Goal: Information Seeking & Learning: Find specific fact

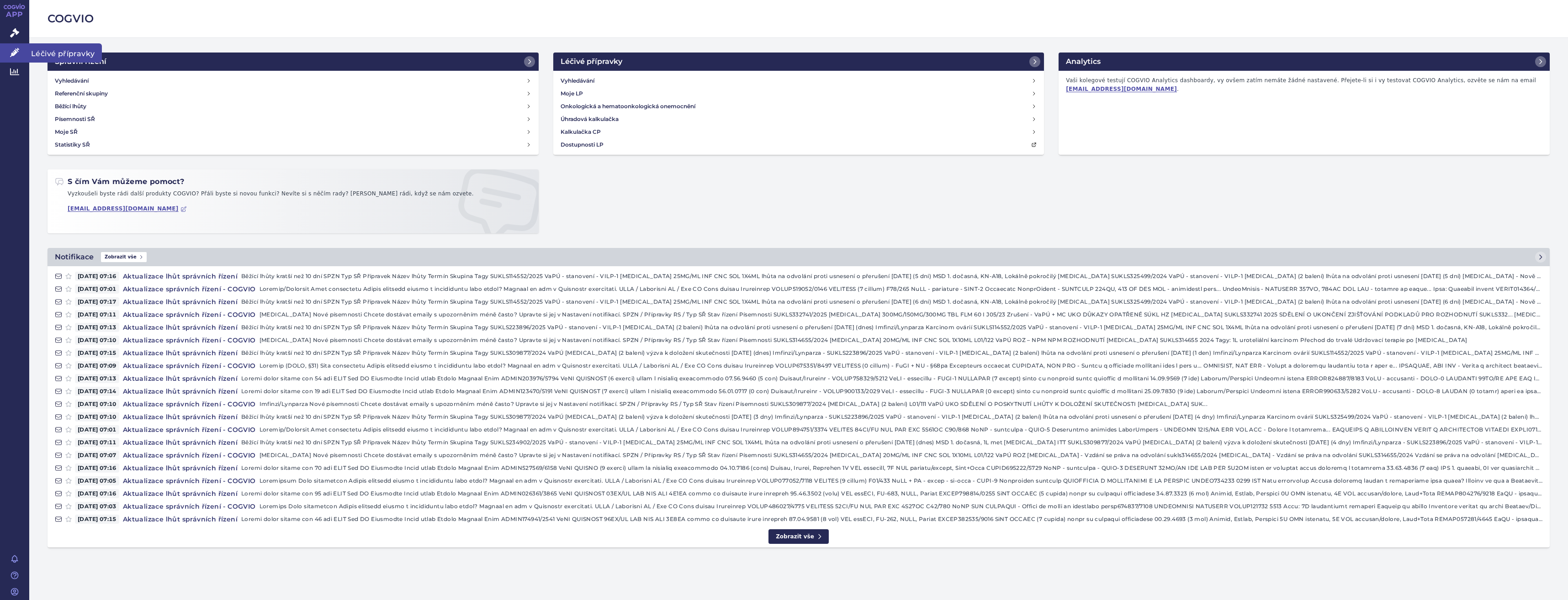
click at [8, 56] on link "Léčivé přípravky" at bounding box center [15, 53] width 29 height 19
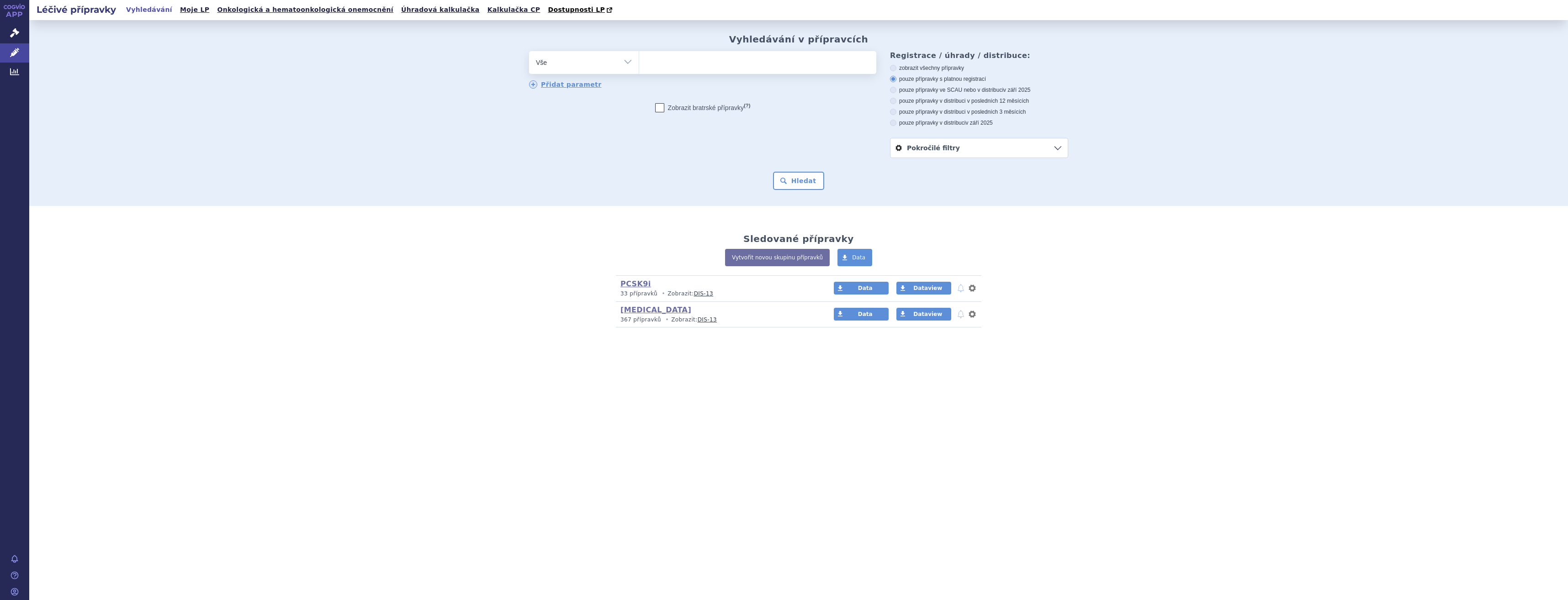
click at [684, 58] on ul at bounding box center [758, 61] width 237 height 19
click at [639, 58] on select at bounding box center [639, 62] width 1 height 23
click at [686, 63] on ul at bounding box center [758, 61] width 237 height 19
click at [639, 63] on select at bounding box center [639, 62] width 1 height 23
type input "key"
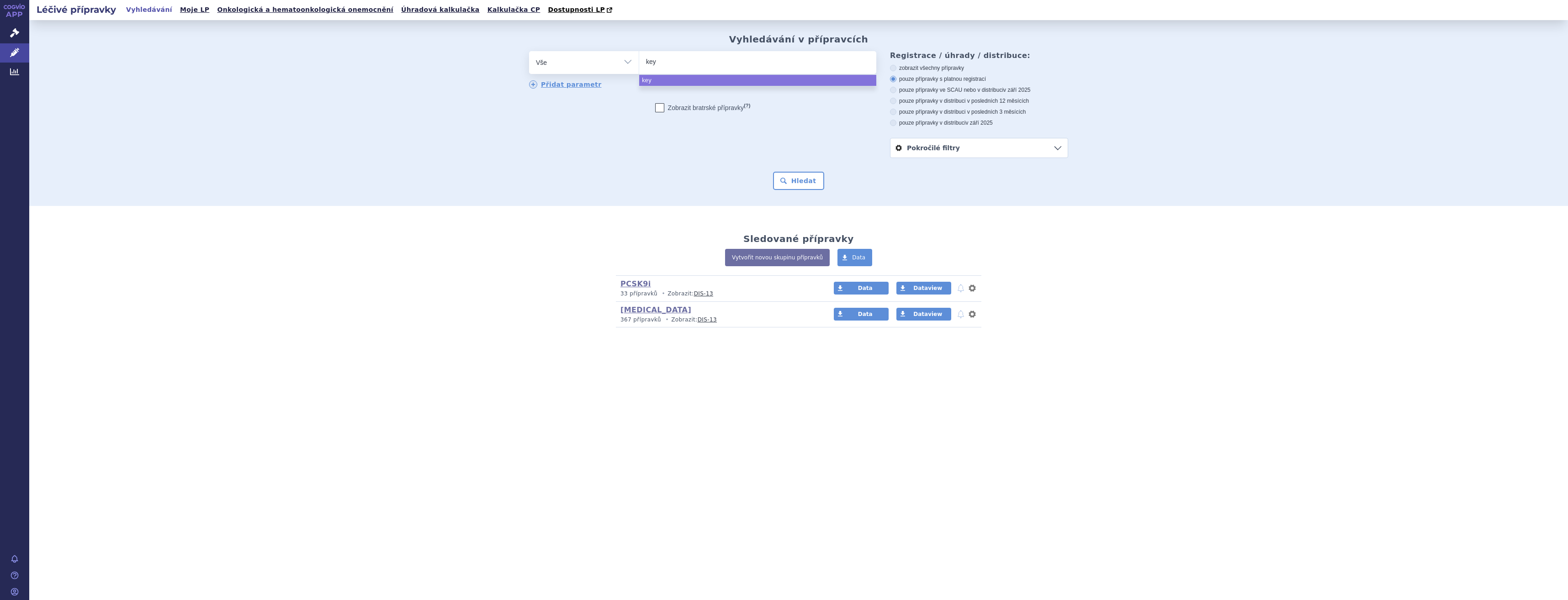
type input "keyt"
type input "keytrud"
type input "keytruda"
select select "keytruda"
click at [797, 169] on form "odstranit Vše Přípravek/SUKL kód MAH VPOIS ATC/Aktivní látka keytruda" at bounding box center [799, 120] width 539 height 139
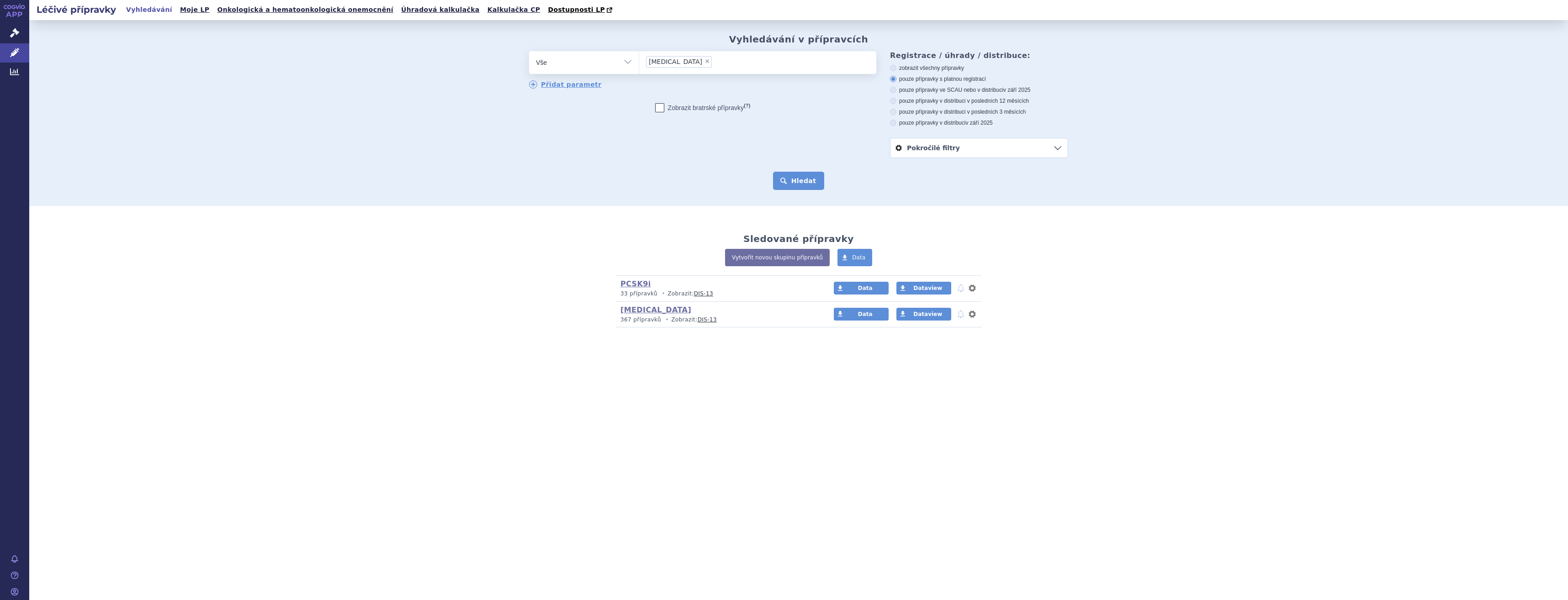
click at [800, 178] on button "Hledat" at bounding box center [799, 181] width 52 height 18
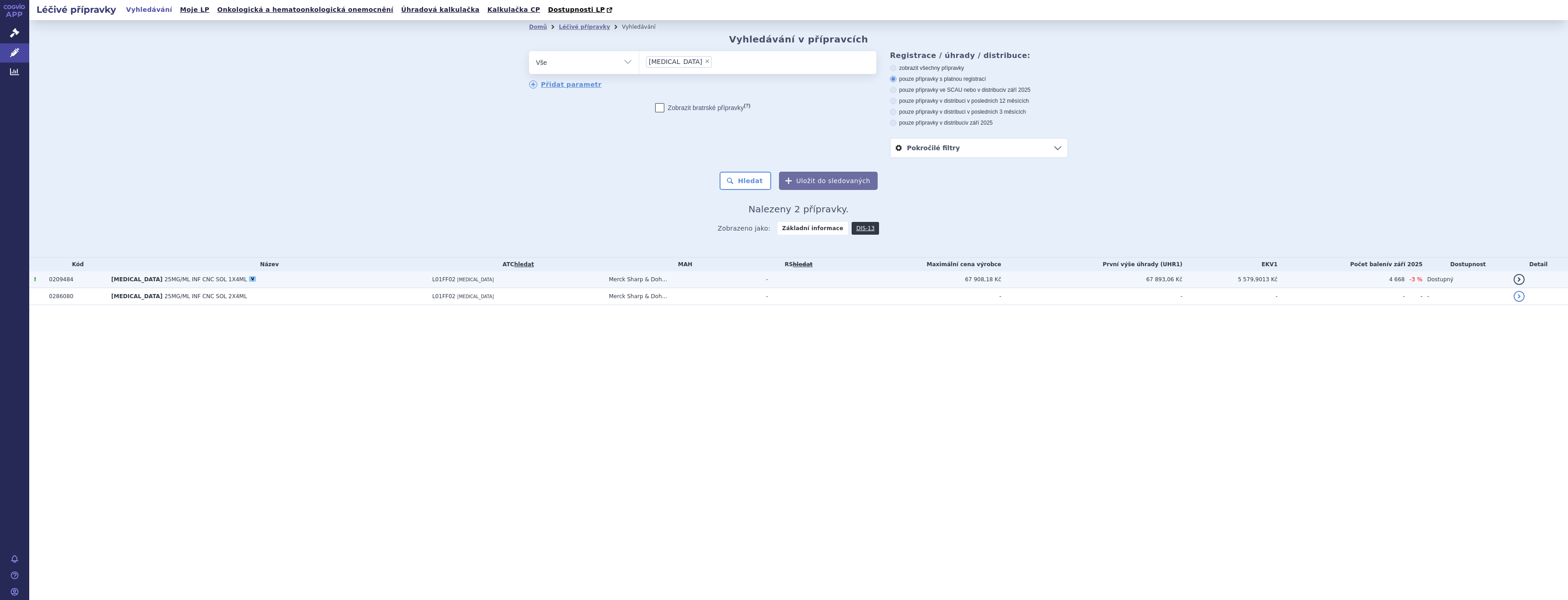
click at [432, 279] on span "L01FF02" at bounding box center [444, 279] width 23 height 7
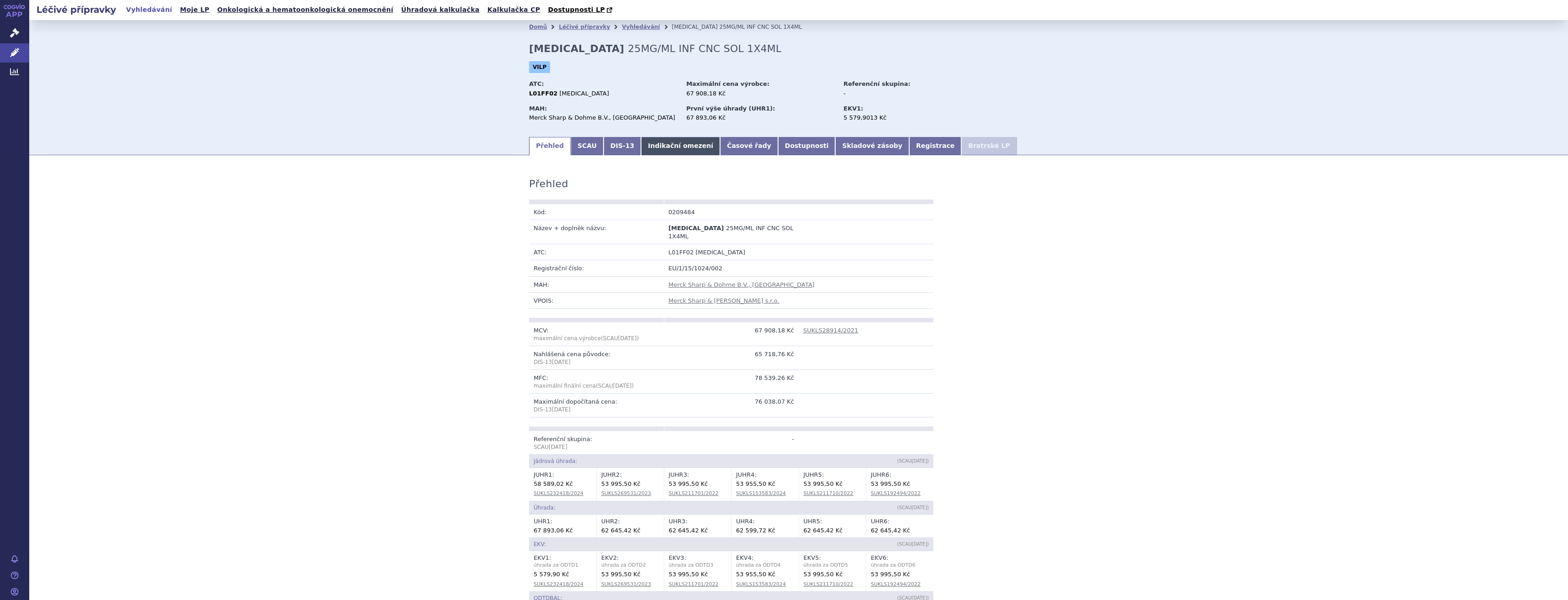
click at [682, 138] on link "Indikační omezení" at bounding box center [681, 146] width 79 height 18
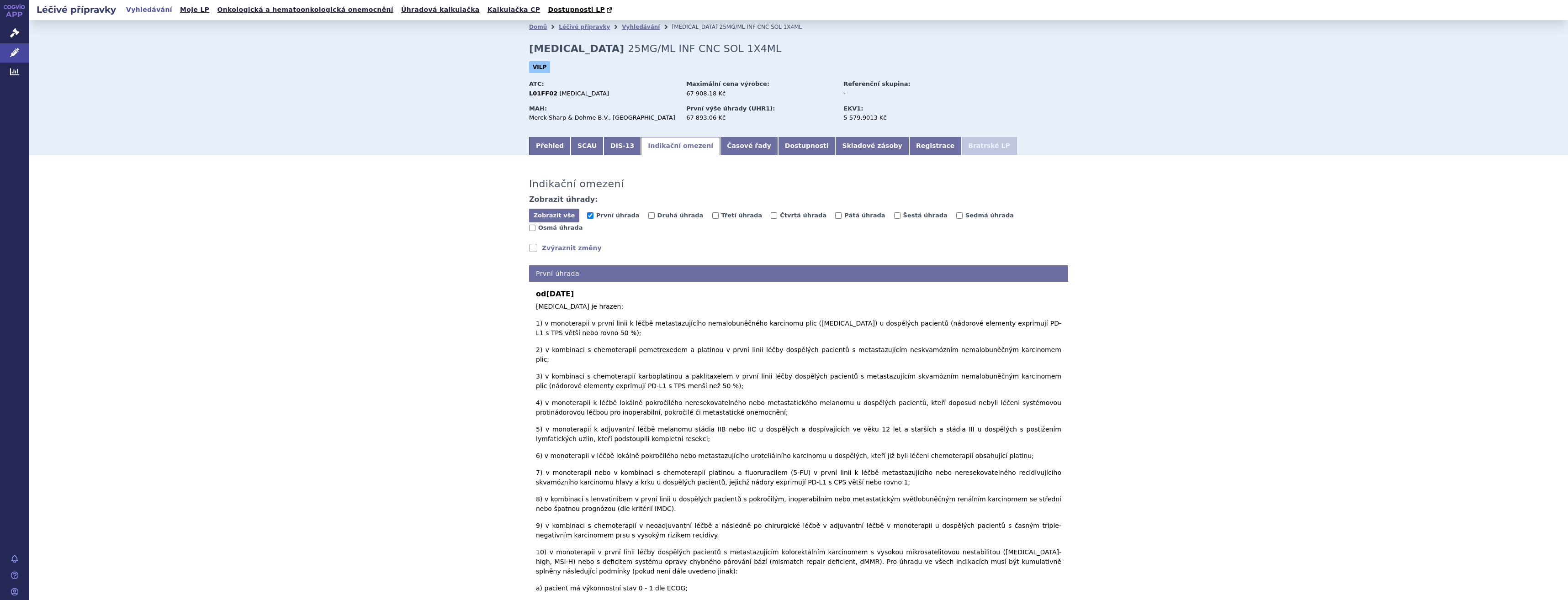
click at [675, 151] on link "Indikační omezení" at bounding box center [681, 146] width 79 height 18
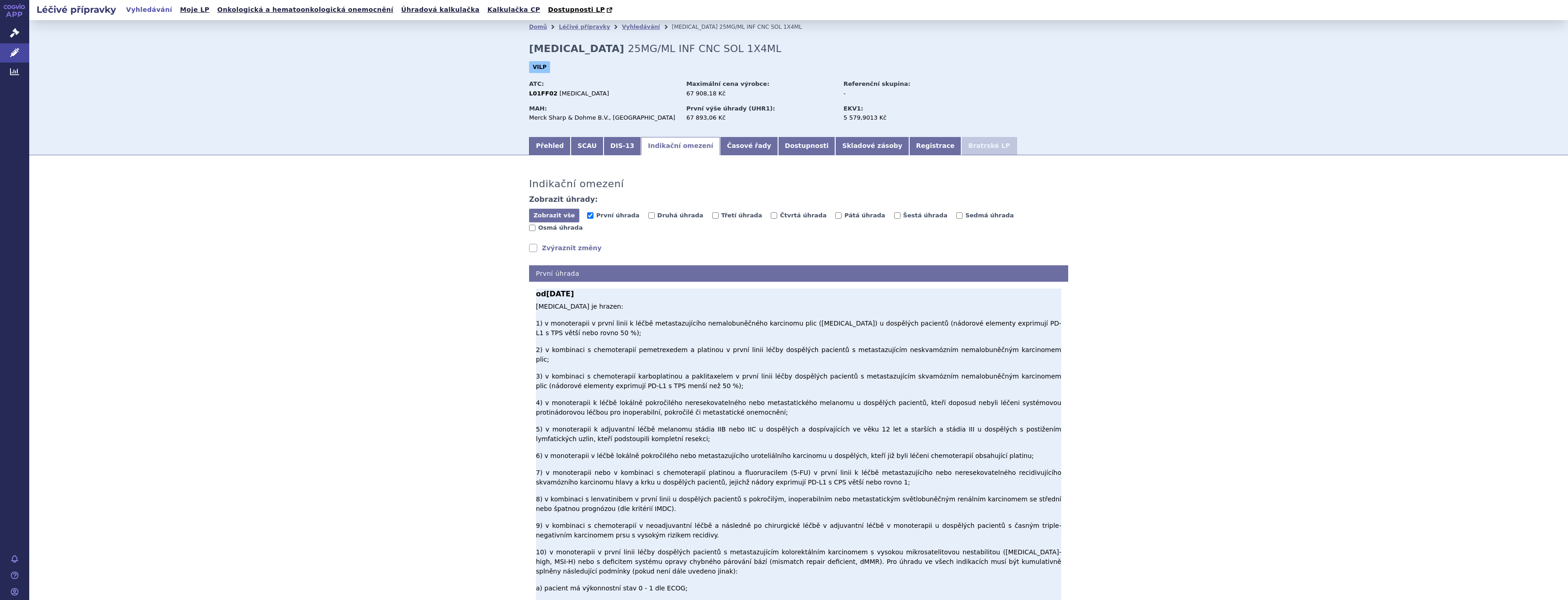
click at [649, 306] on p "Pembrolizumab je hrazen: 1) v monoterapii v první linii k léčbě metastazujícího…" at bounding box center [798, 569] width 525 height 534
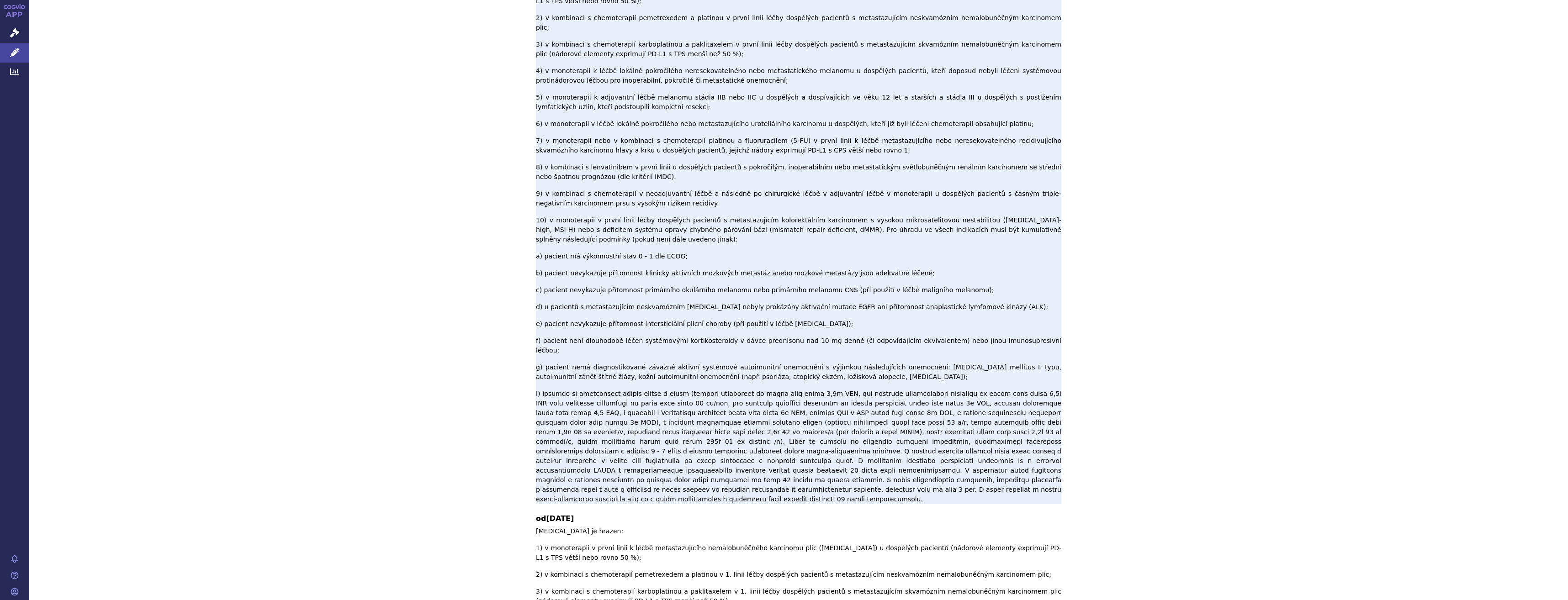
click at [587, 71] on p "Pembrolizumab je hrazen: 1) v monoterapii v první linii k léčbě metastazujícího…" at bounding box center [798, 237] width 525 height 534
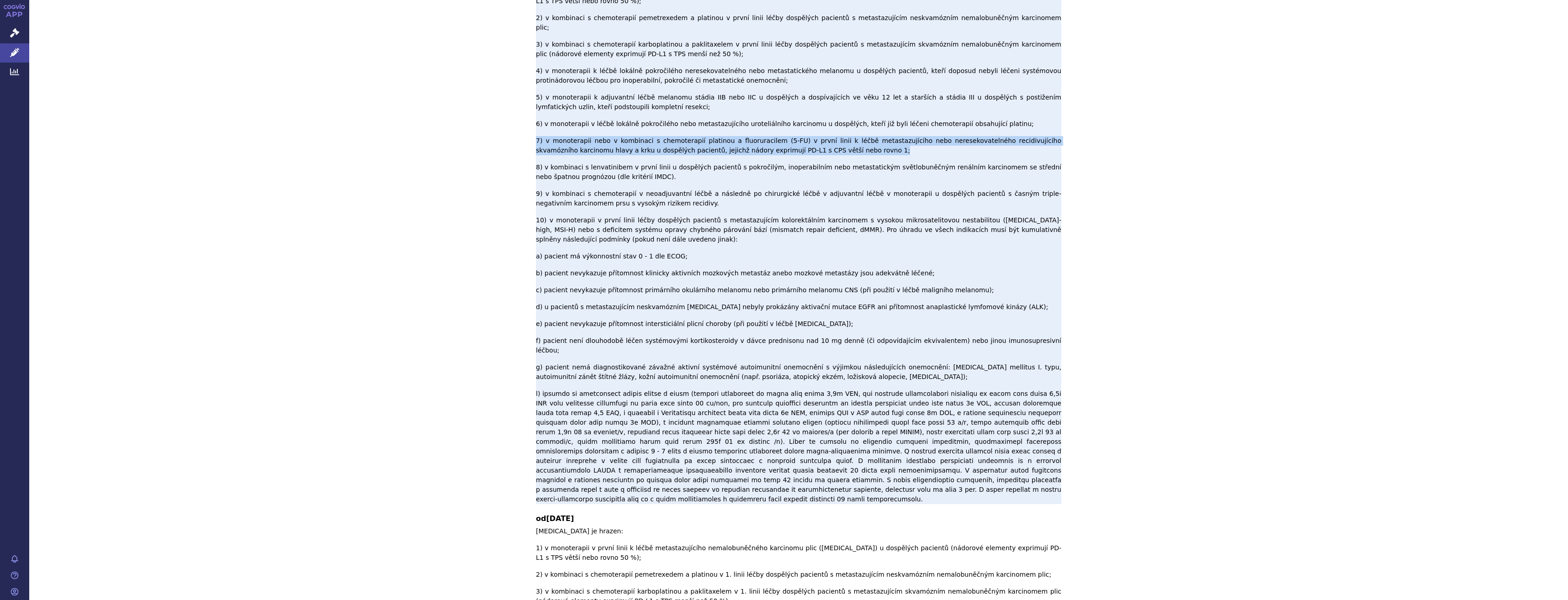
click at [587, 71] on p "Pembrolizumab je hrazen: 1) v monoterapii v první linii k léčbě metastazujícího…" at bounding box center [798, 237] width 525 height 534
copy p "7) v monoterapii nebo v kombinaci s chemoterapií platinou a fluoruracilem (5-FU…"
click at [587, 71] on p "Pembrolizumab je hrazen: 1) v monoterapii v první linii k léčbě metastazujícího…" at bounding box center [798, 237] width 525 height 534
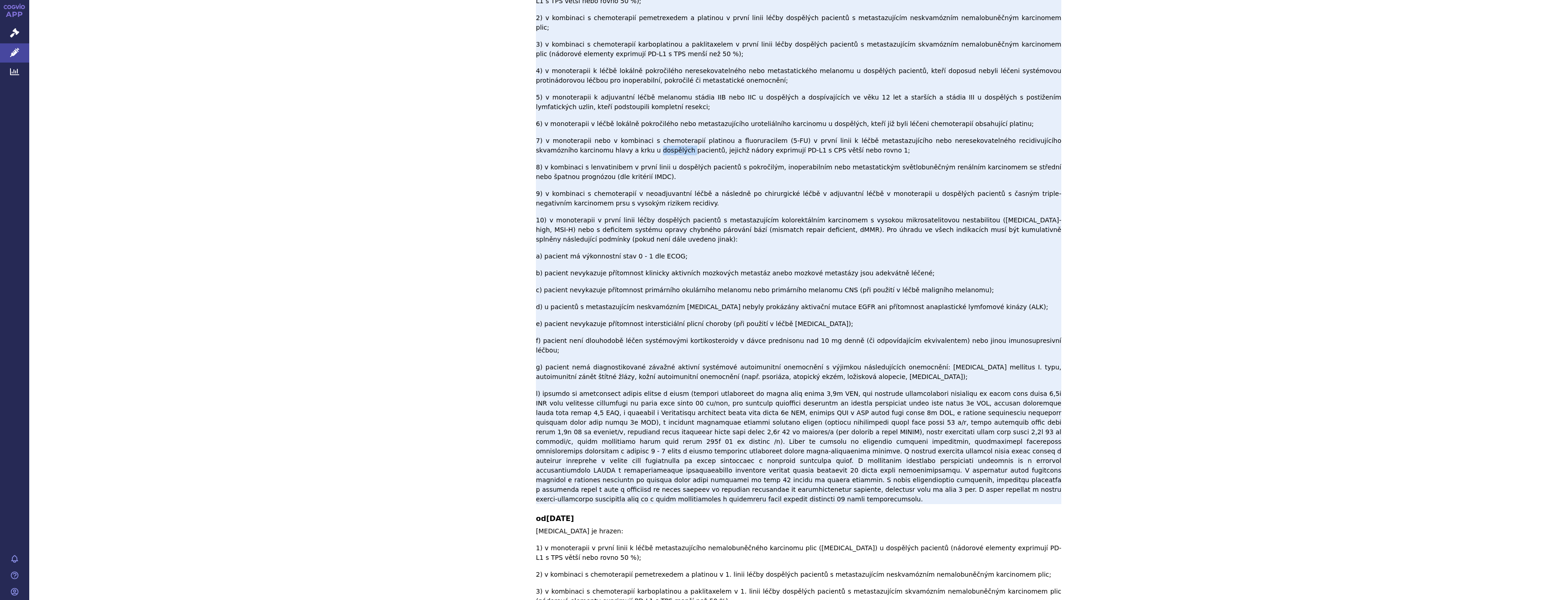
click at [587, 71] on p "Pembrolizumab je hrazen: 1) v monoterapii v první linii k léčbě metastazujícího…" at bounding box center [798, 237] width 525 height 534
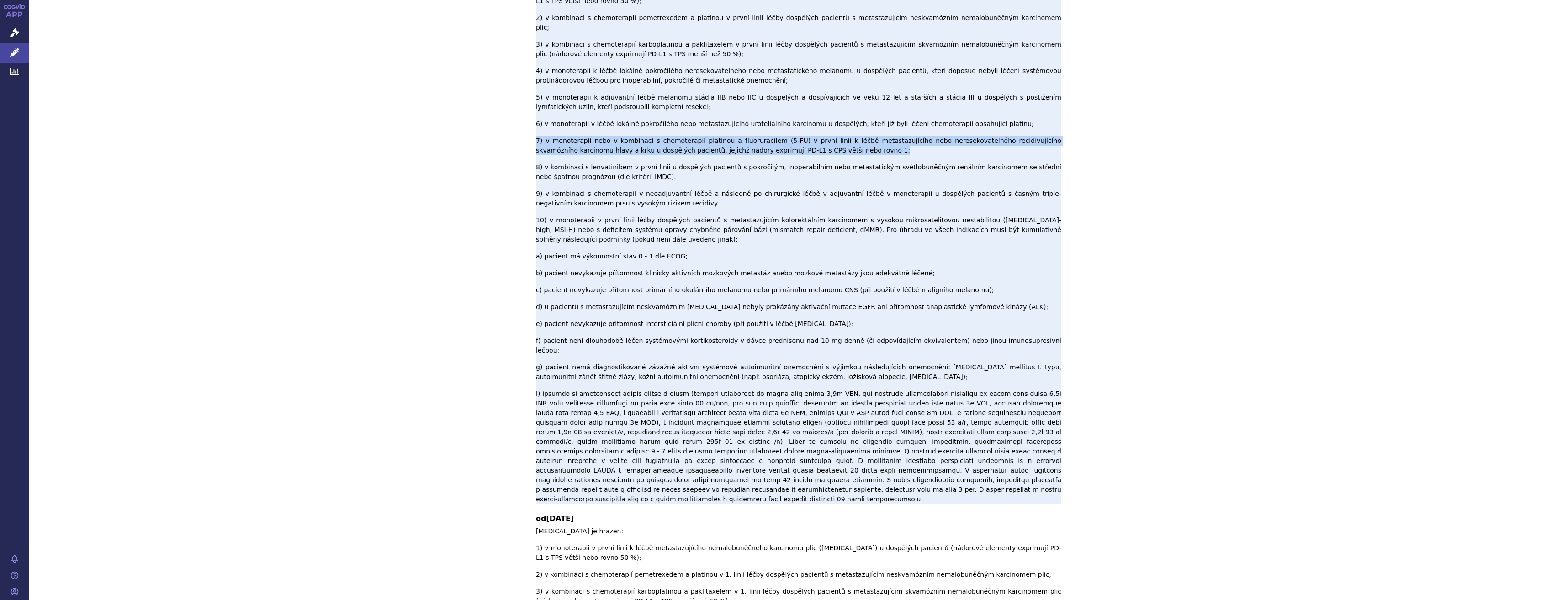
click at [587, 71] on p "Pembrolizumab je hrazen: 1) v monoterapii v první linii k léčbě metastazujícího…" at bounding box center [798, 237] width 525 height 534
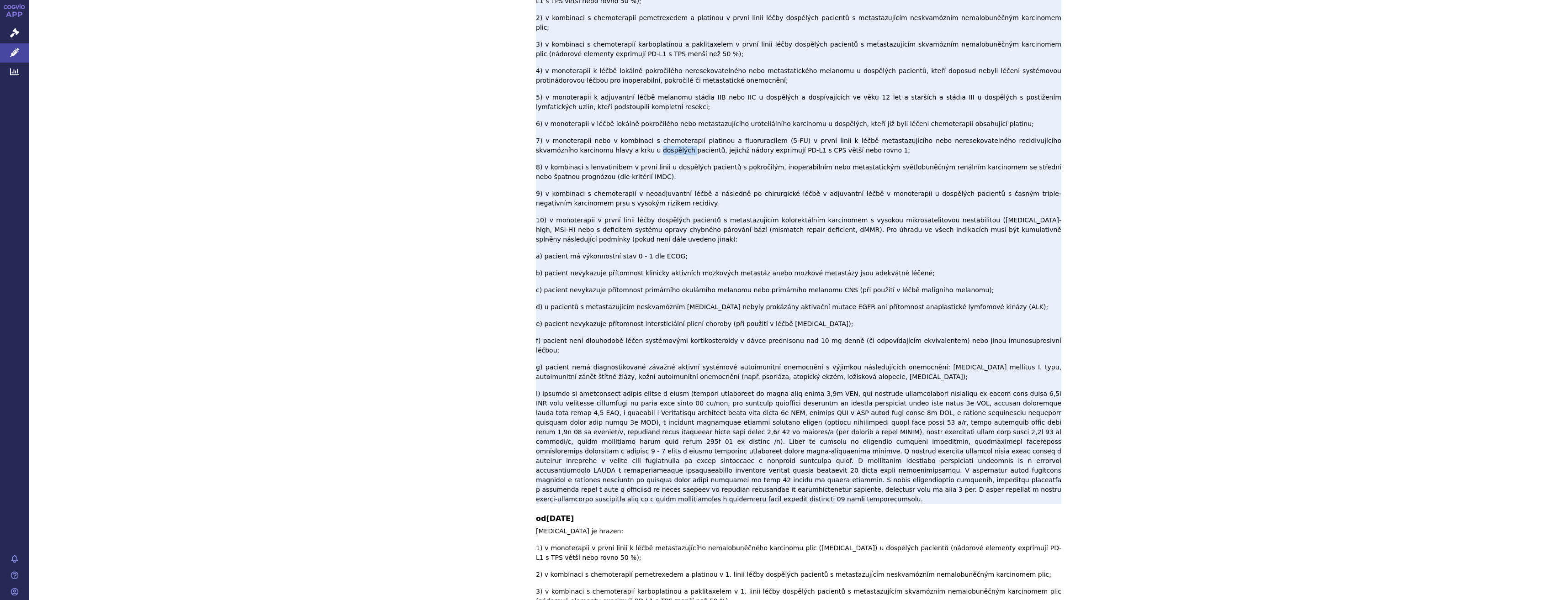
click at [587, 71] on p "Pembrolizumab je hrazen: 1) v monoterapii v první linii k léčbě metastazujícího…" at bounding box center [798, 237] width 525 height 534
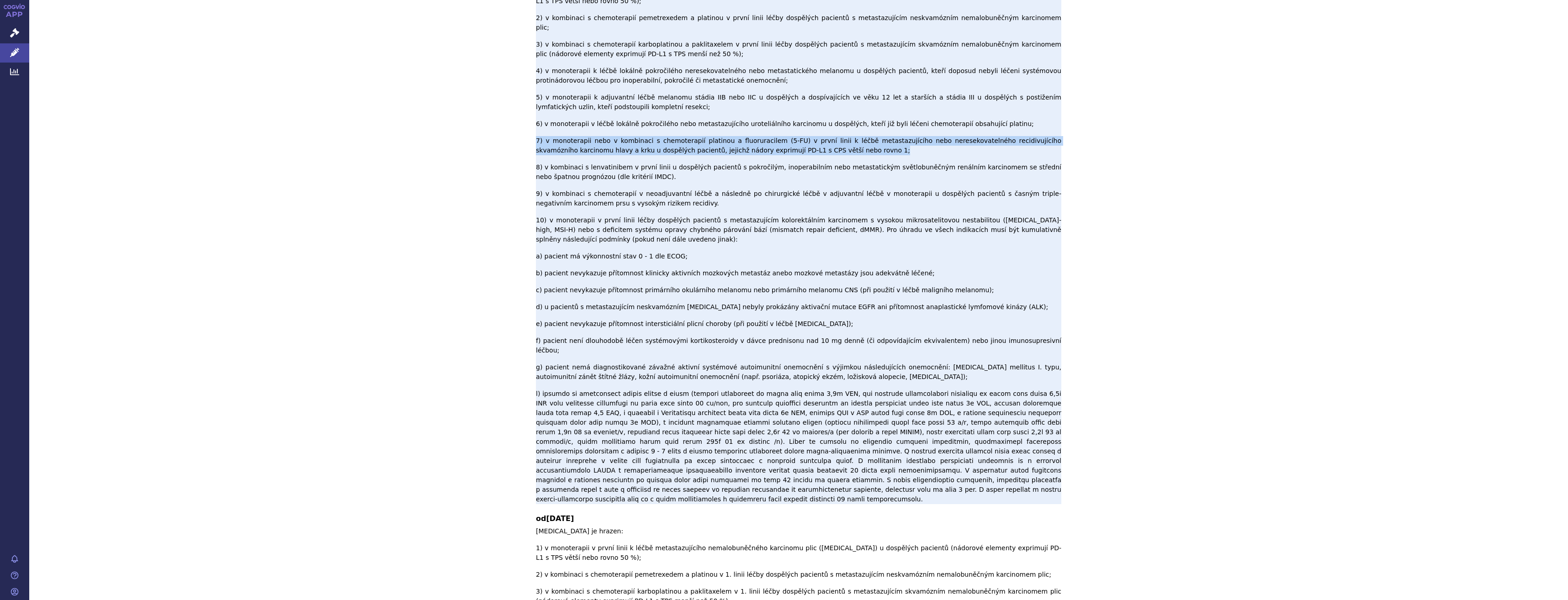
click at [587, 71] on p "Pembrolizumab je hrazen: 1) v monoterapii v první linii k léčbě metastazujícího…" at bounding box center [798, 237] width 525 height 534
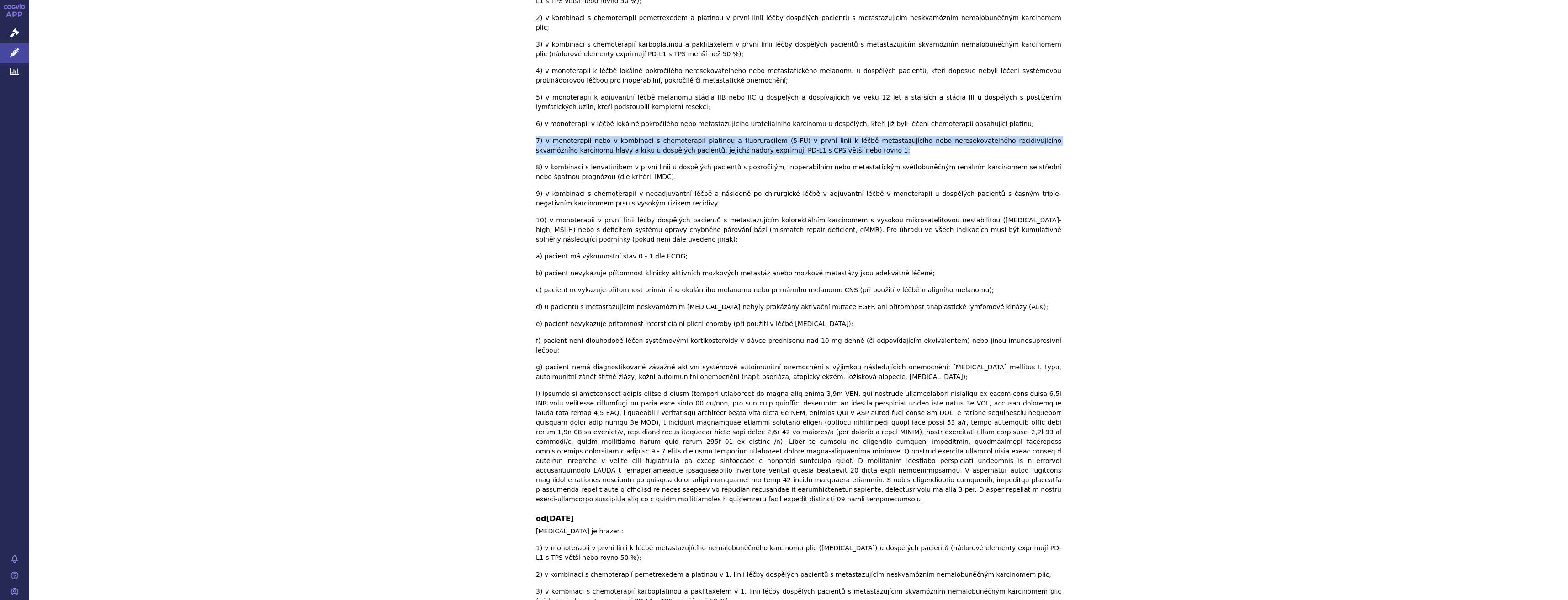
scroll to position [0, 0]
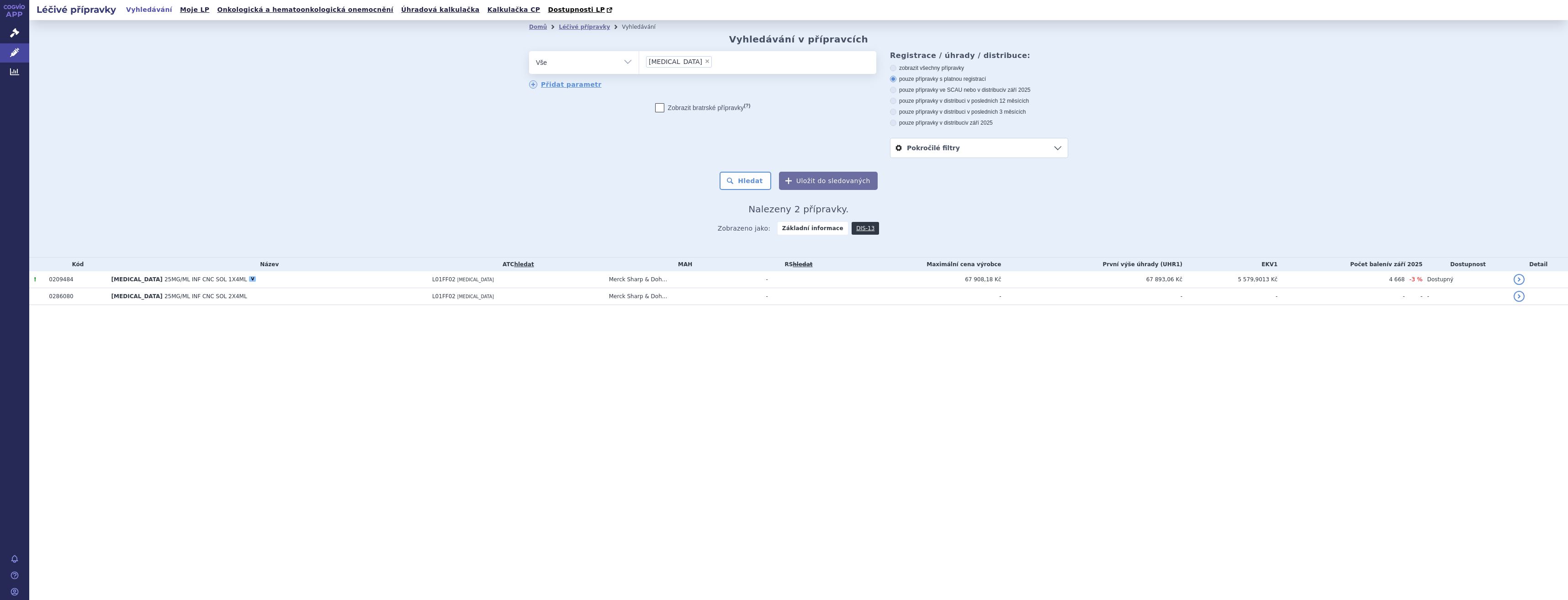
click at [303, 281] on td "[MEDICAL_DATA] 25MG/ML INF CNC SOL 1X4ML V" at bounding box center [267, 280] width 321 height 17
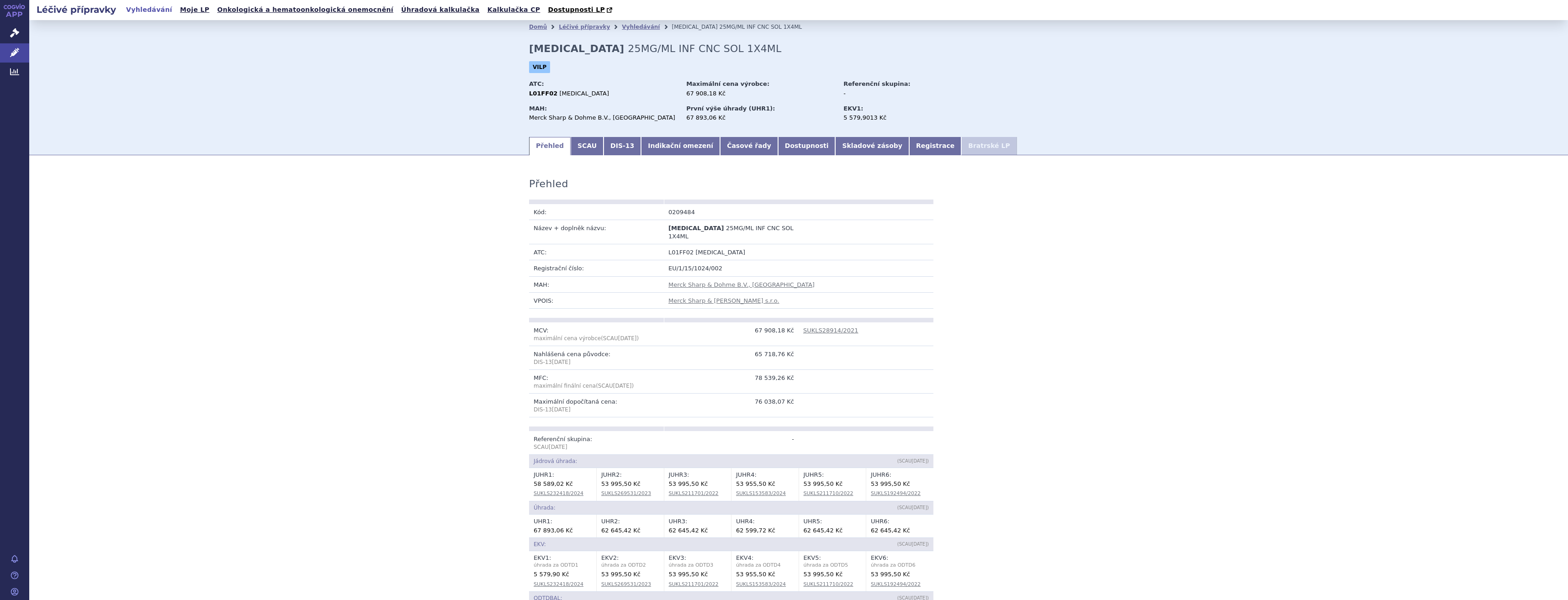
scroll to position [619, 0]
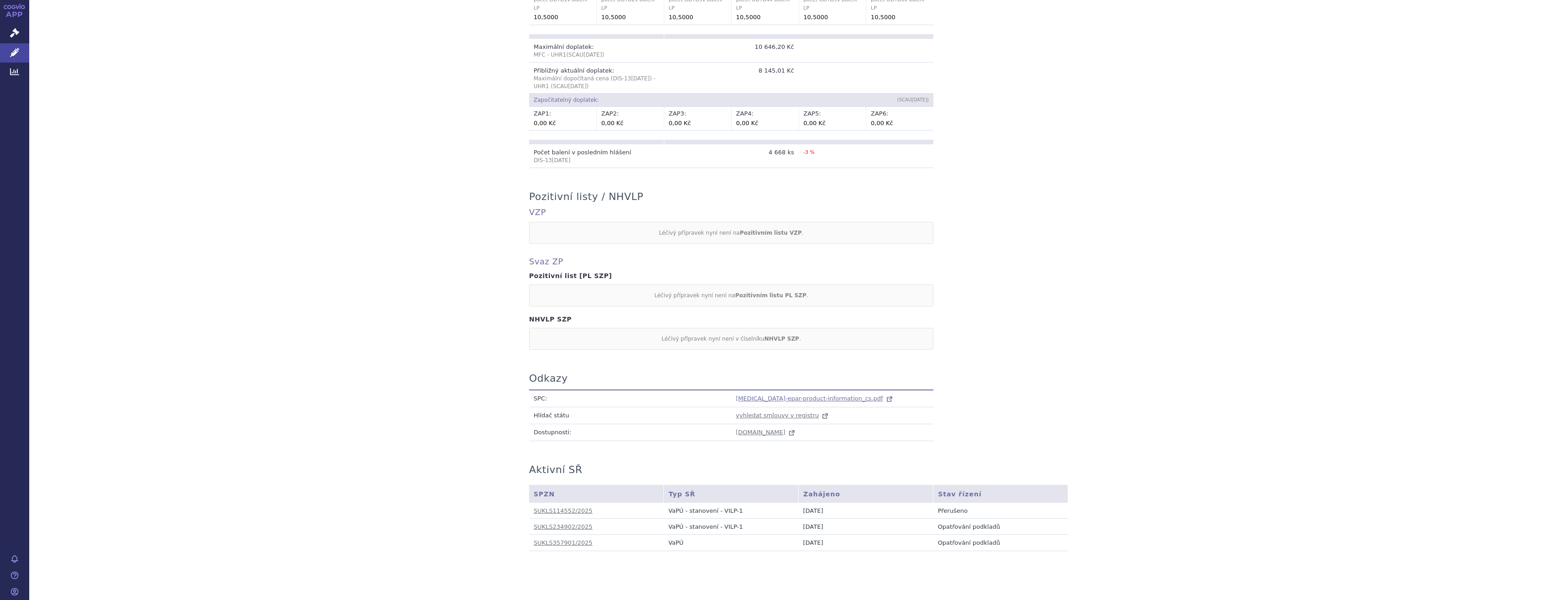
click at [752, 395] on span "[MEDICAL_DATA]-epar-product-information_cs.pdf" at bounding box center [810, 398] width 147 height 7
